Goal: Navigation & Orientation: Find specific page/section

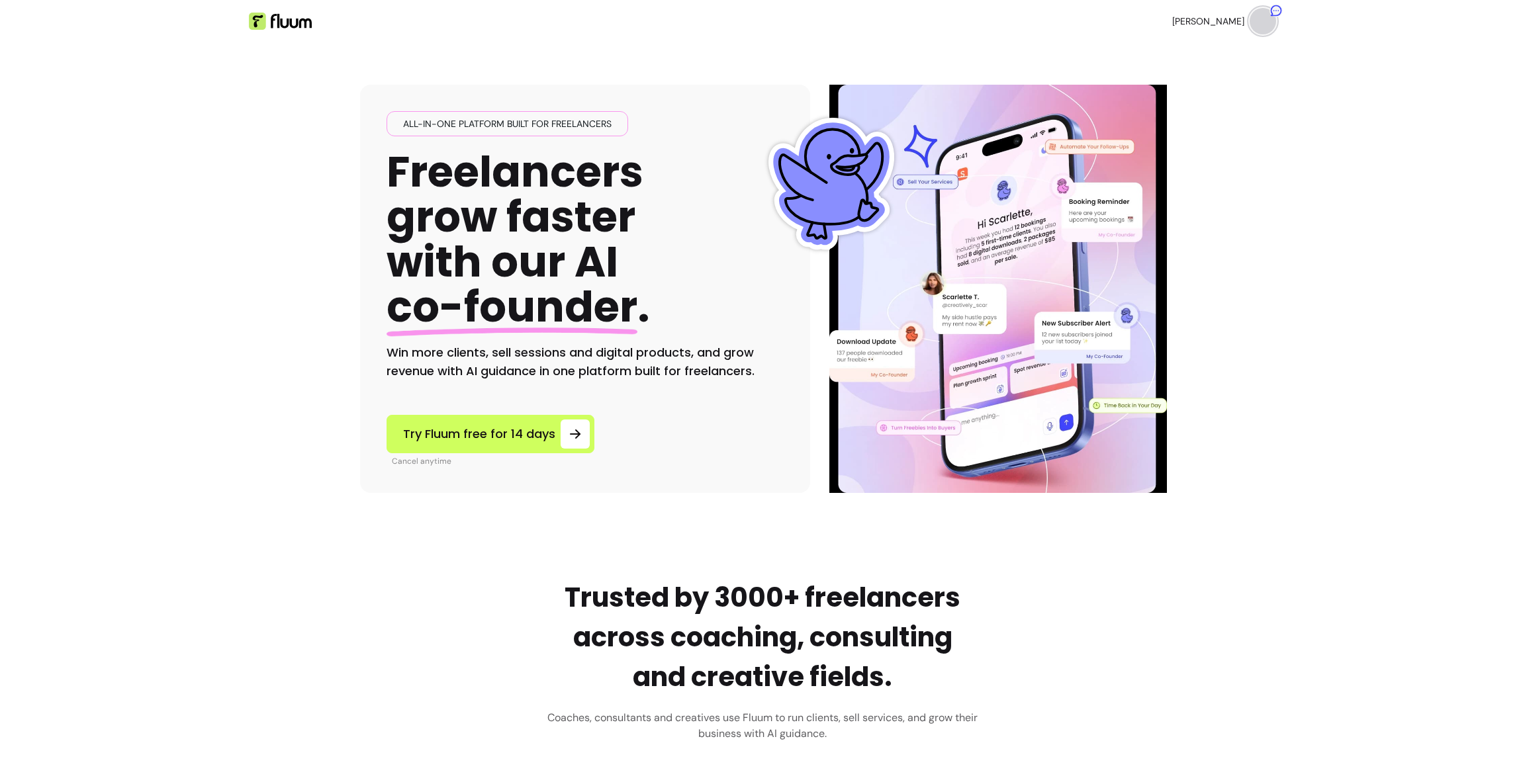
click at [748, 21] on header "[PERSON_NAME] open navigation menu" at bounding box center [762, 21] width 1059 height 43
click at [742, 22] on ul "Home Dashboard Why Fluum? Pricing" at bounding box center [762, 21] width 254 height 43
click at [736, 21] on link "Dashboard" at bounding box center [718, 21] width 60 height 16
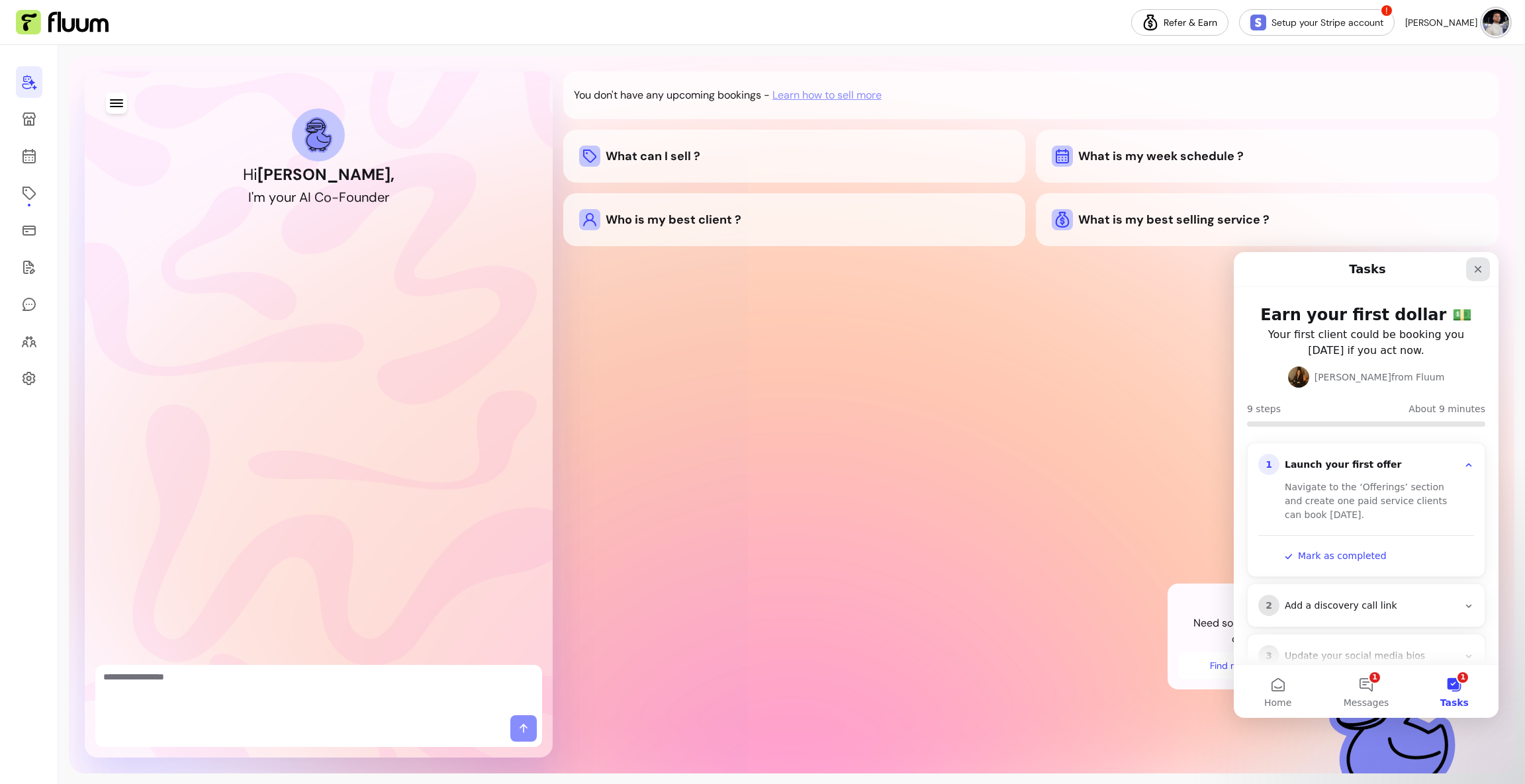
click at [1475, 277] on div "Close" at bounding box center [1477, 269] width 24 height 24
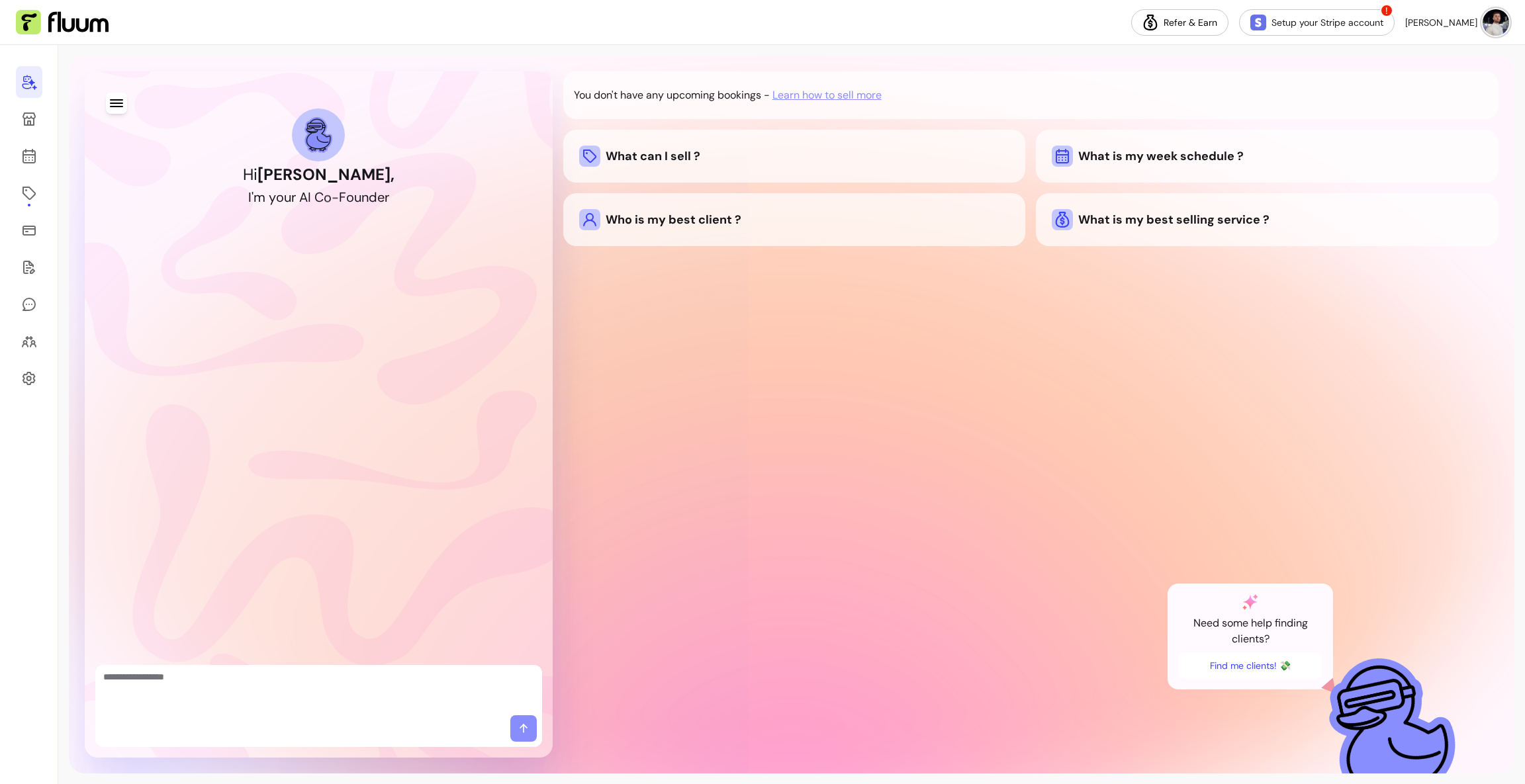
click at [32, 28] on img at bounding box center [62, 23] width 93 height 25
